Goal: Entertainment & Leisure: Consume media (video, audio)

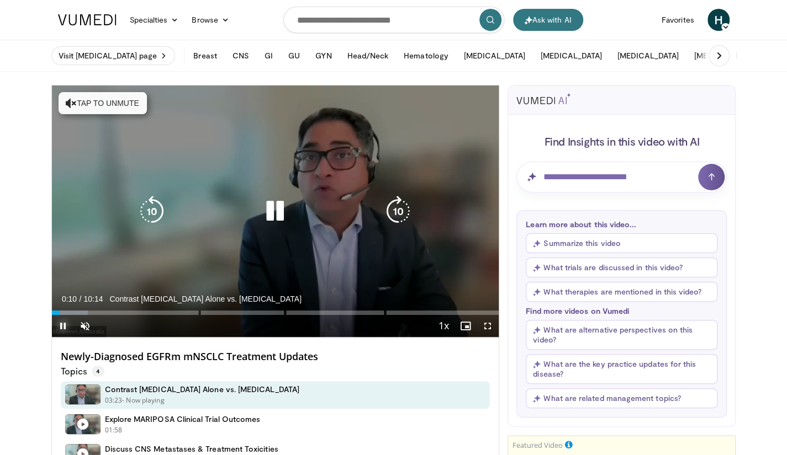
drag, startPoint x: 55, startPoint y: 315, endPoint x: 89, endPoint y: 310, distance: 34.6
click at [89, 315] on div "Current Time 0:10 / Duration 10:14 Contrast [MEDICAL_DATA] Alone vs. [MEDICAL_D…" at bounding box center [275, 326] width 447 height 22
drag, startPoint x: 129, startPoint y: 310, endPoint x: 157, endPoint y: 310, distance: 28.7
click at [157, 310] on div "Loaded : 9.67% 02:14 02:15" at bounding box center [275, 310] width 447 height 10
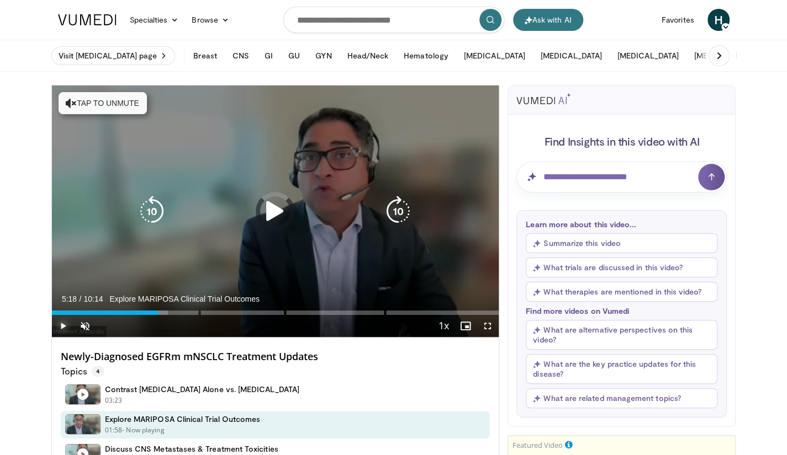
click at [284, 310] on div "Loaded : 26.02% 02:26 05:18" at bounding box center [275, 310] width 447 height 10
